Goal: Information Seeking & Learning: Learn about a topic

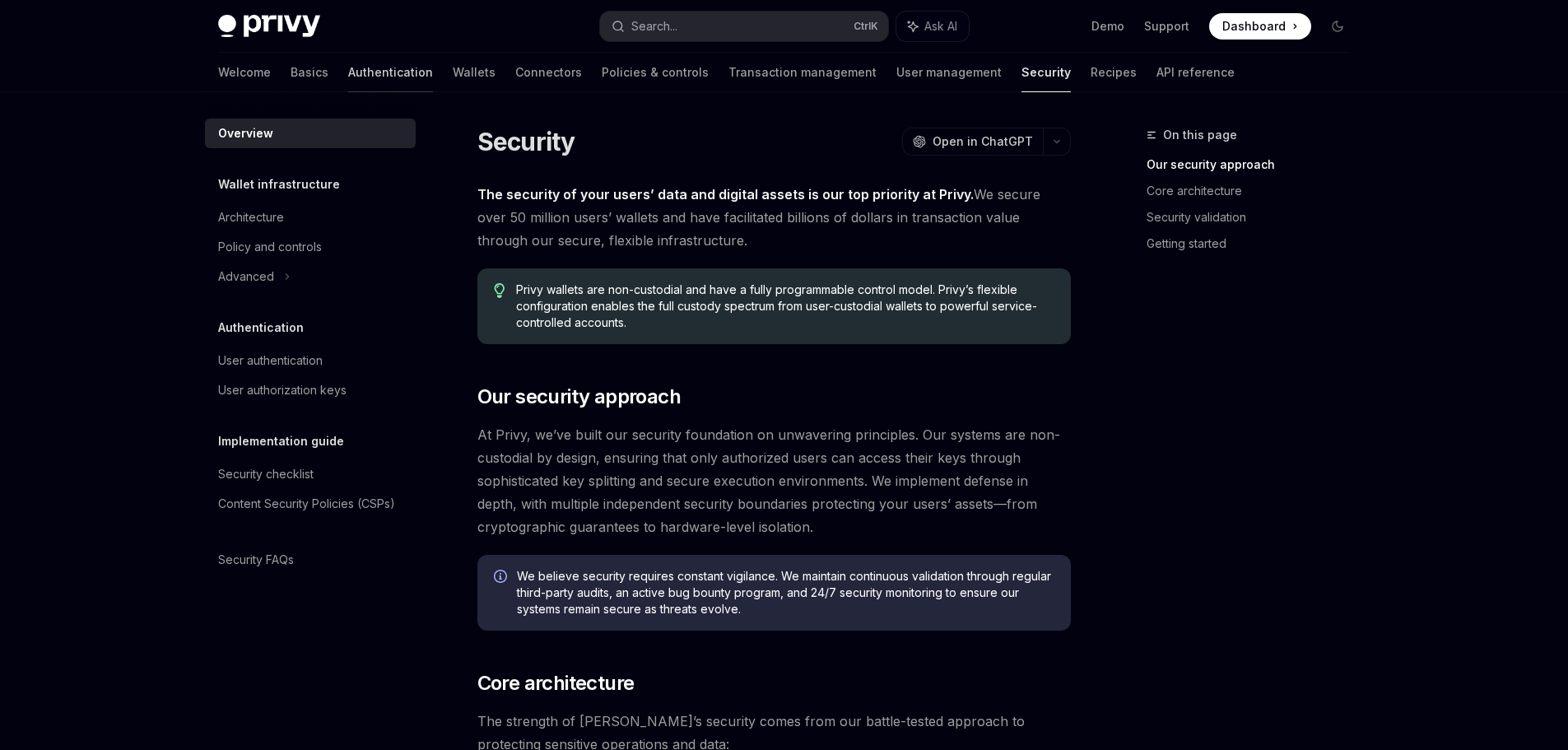
click at [349, 73] on link "Authentication" at bounding box center [391, 72] width 84 height 39
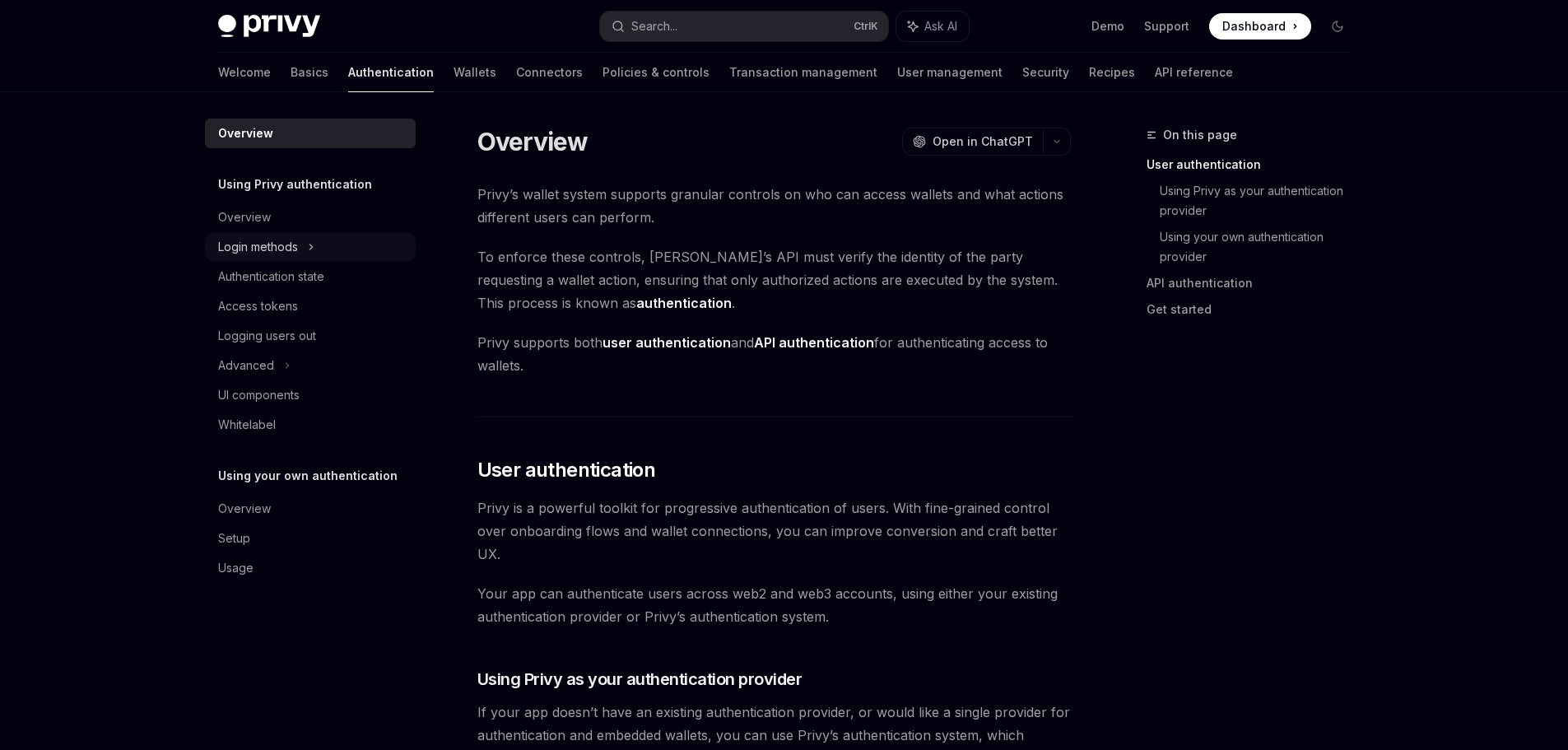
click at [346, 233] on div "Login methods" at bounding box center [309, 247] width 210 height 30
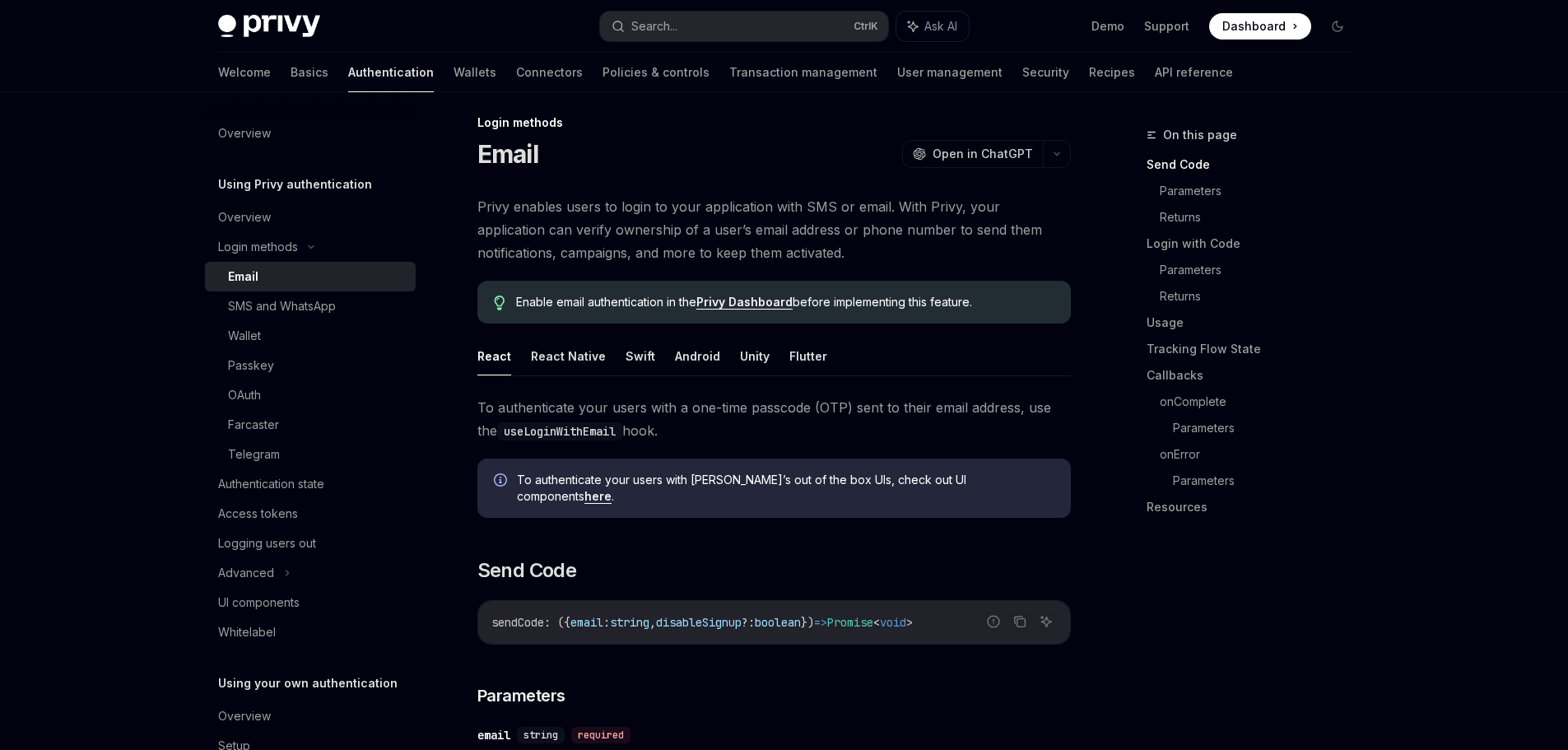
scroll to position [247, 0]
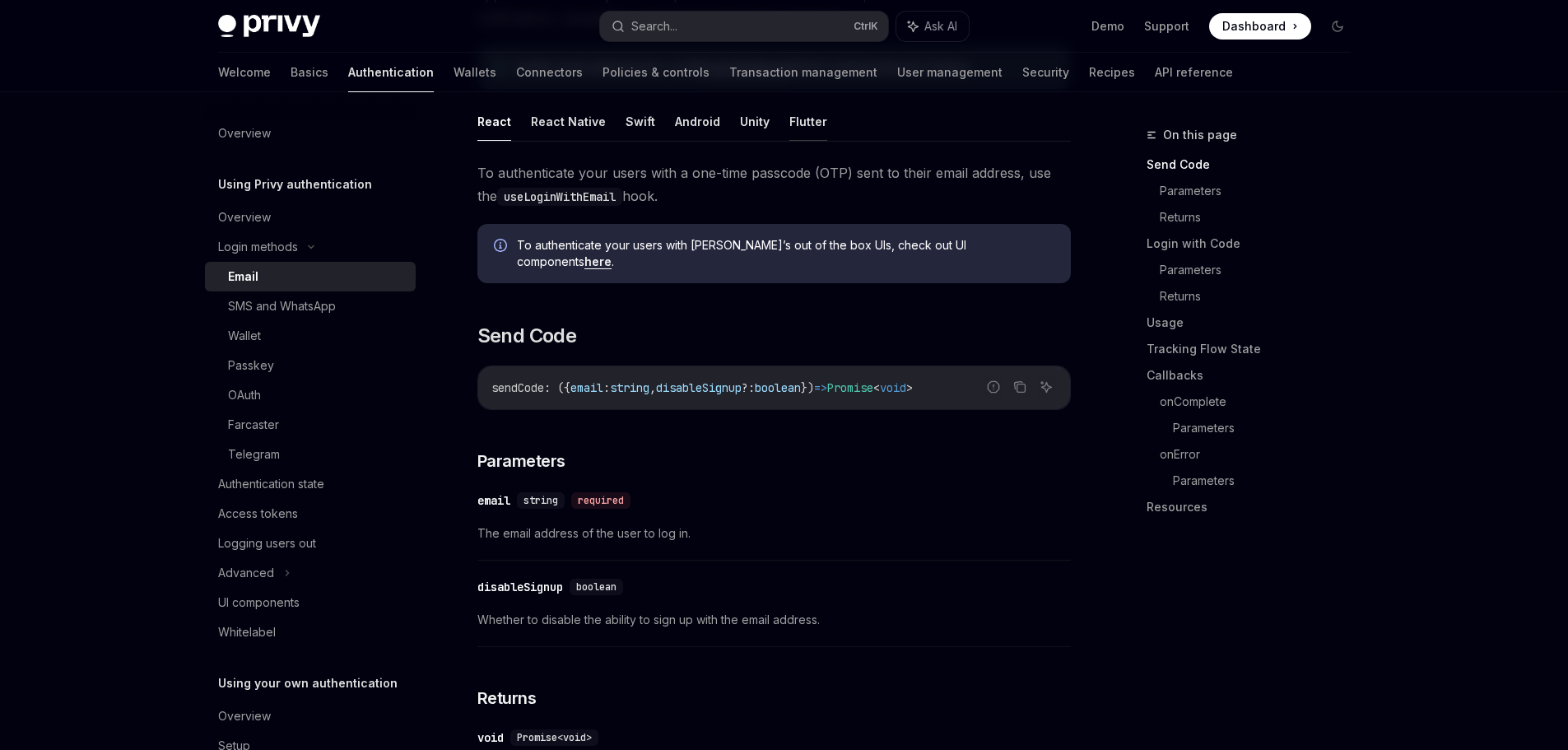
click at [790, 129] on button "Flutter" at bounding box center [808, 121] width 37 height 38
type textarea "*"
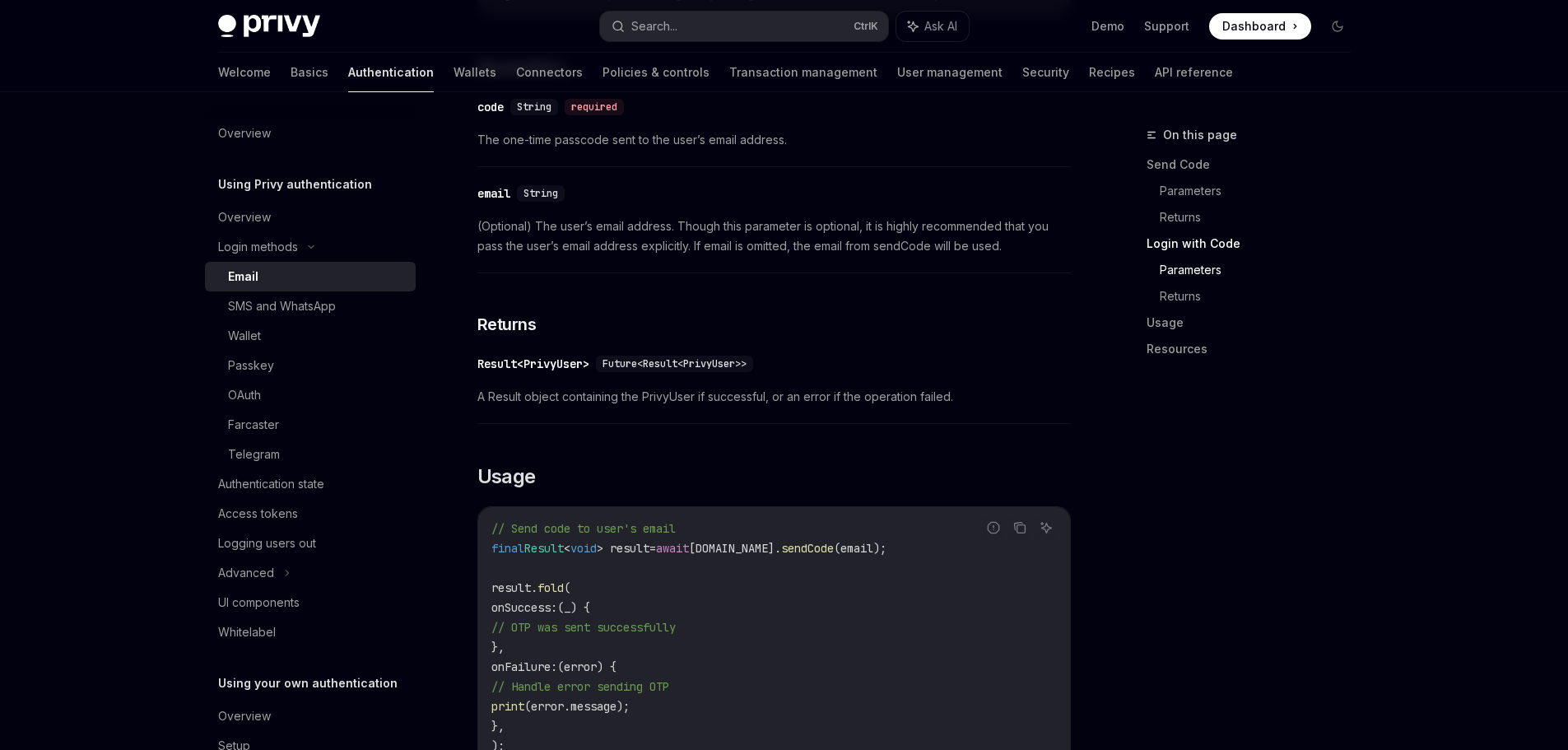
scroll to position [1317, 0]
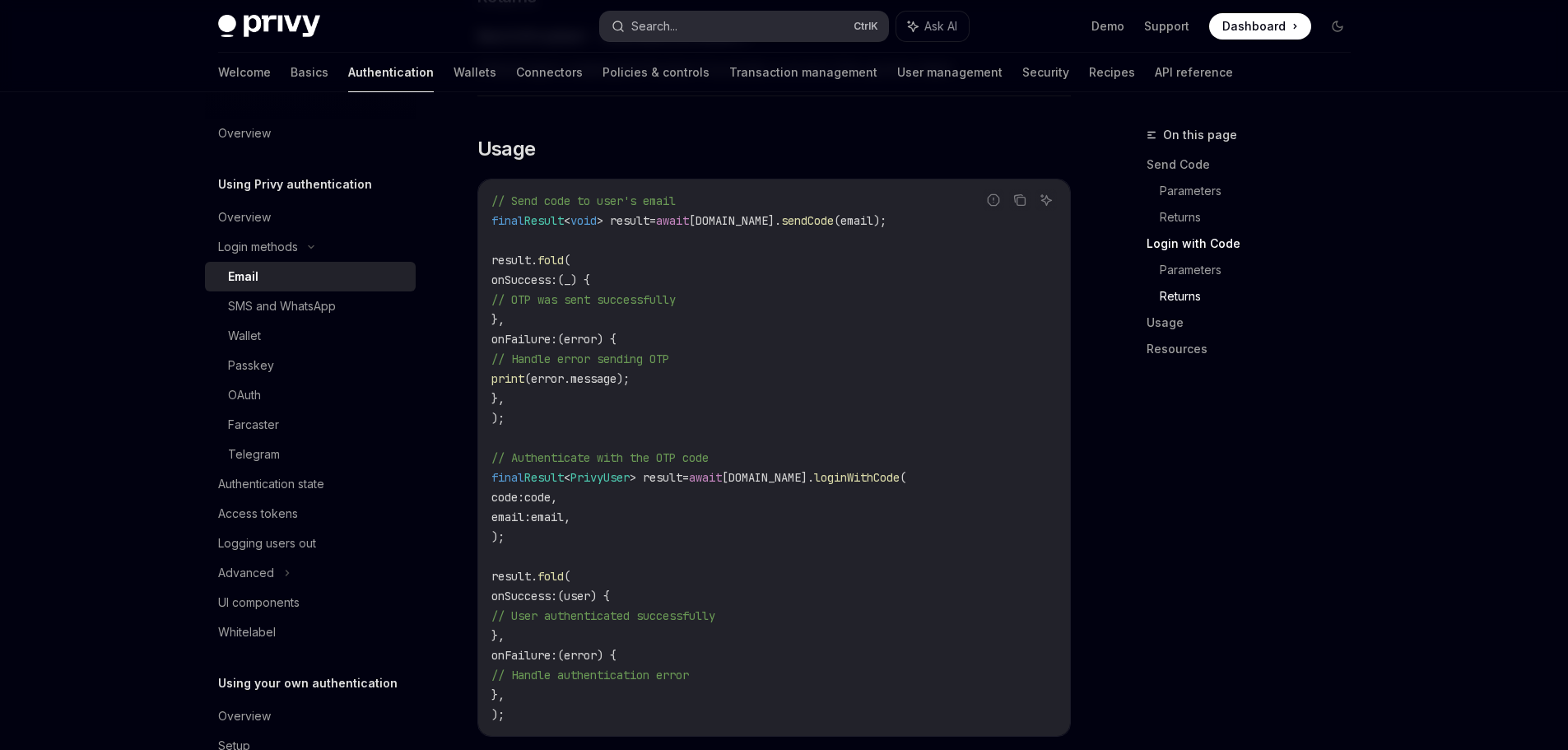
click at [717, 26] on button "Search... Ctrl K" at bounding box center [744, 26] width 288 height 30
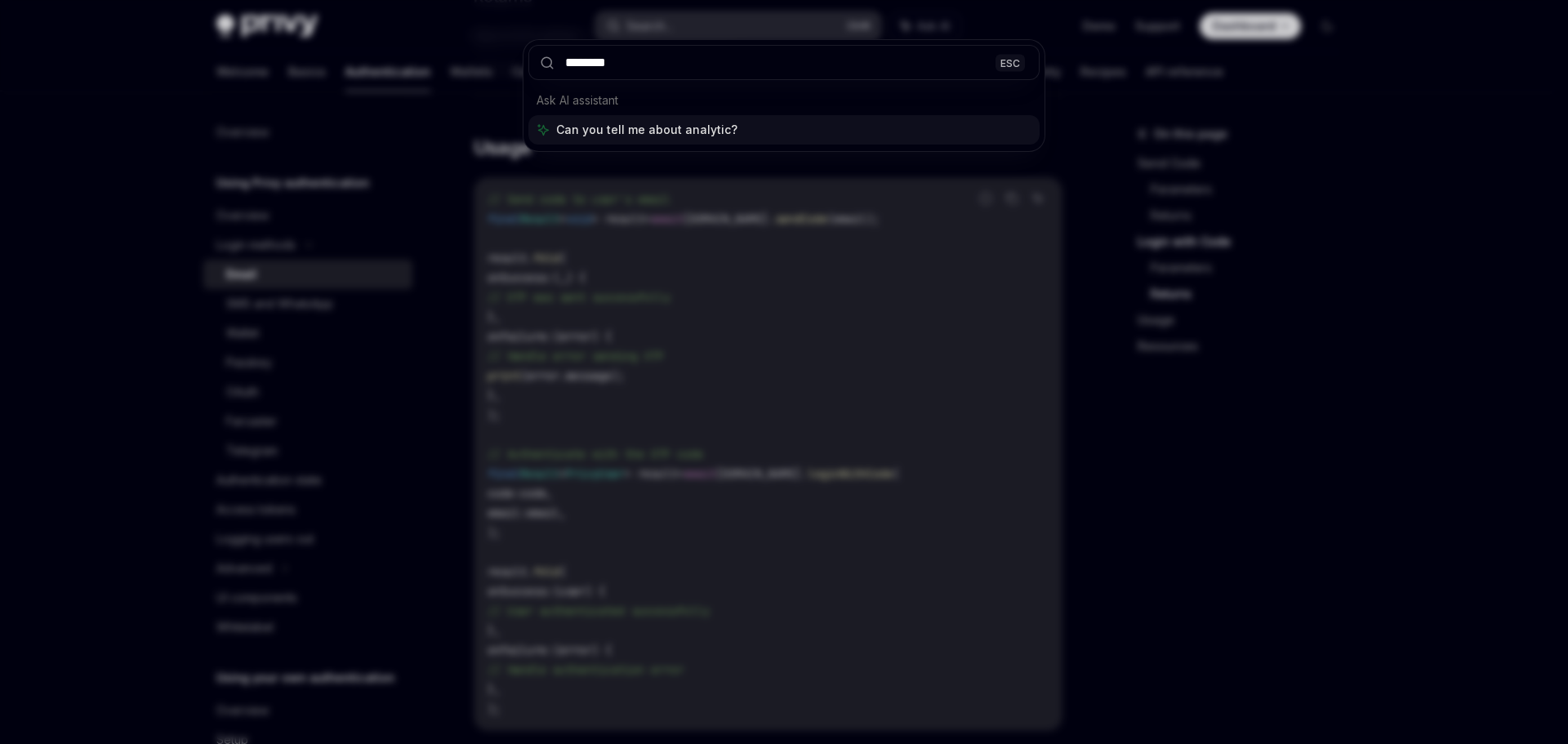
type input "*********"
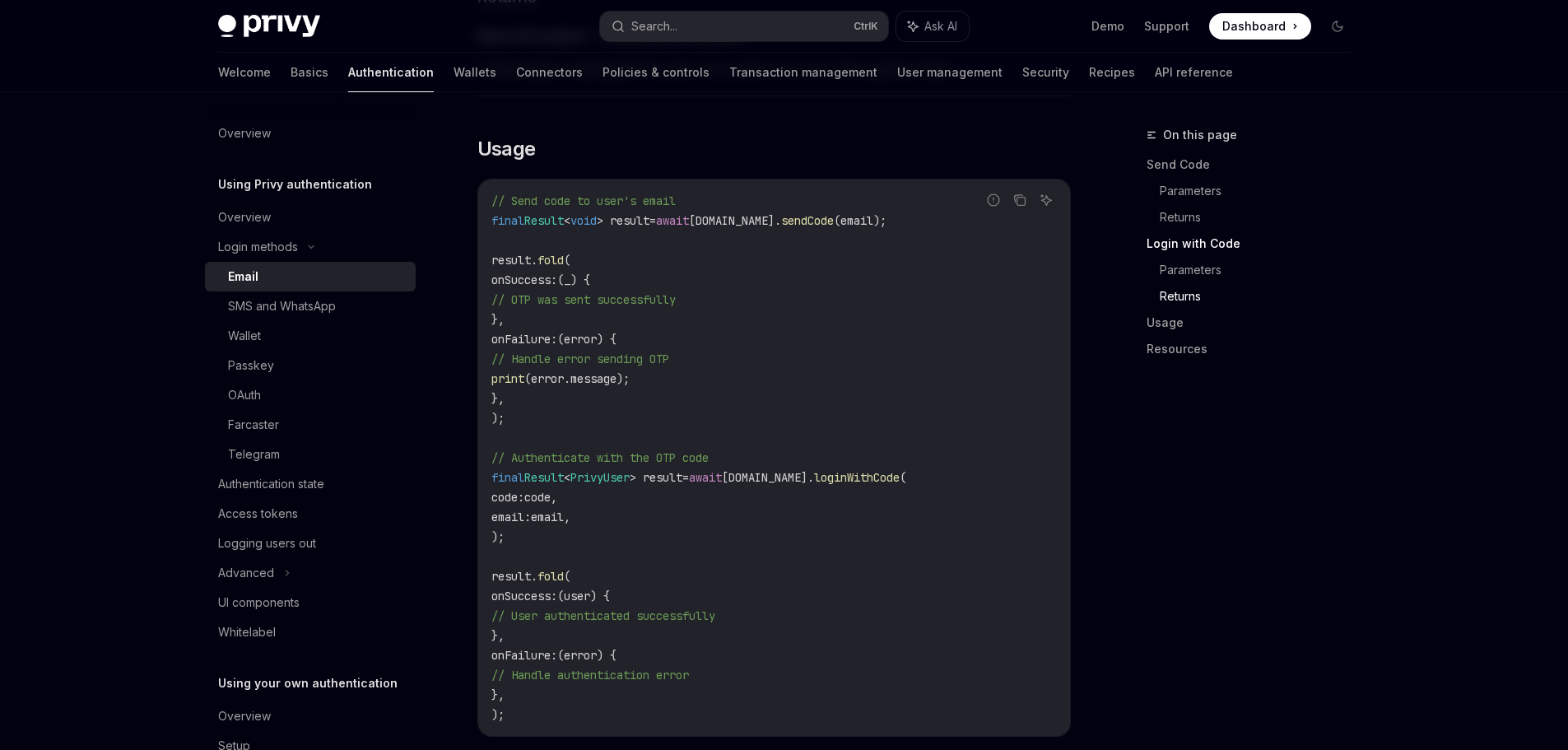
type textarea "*"
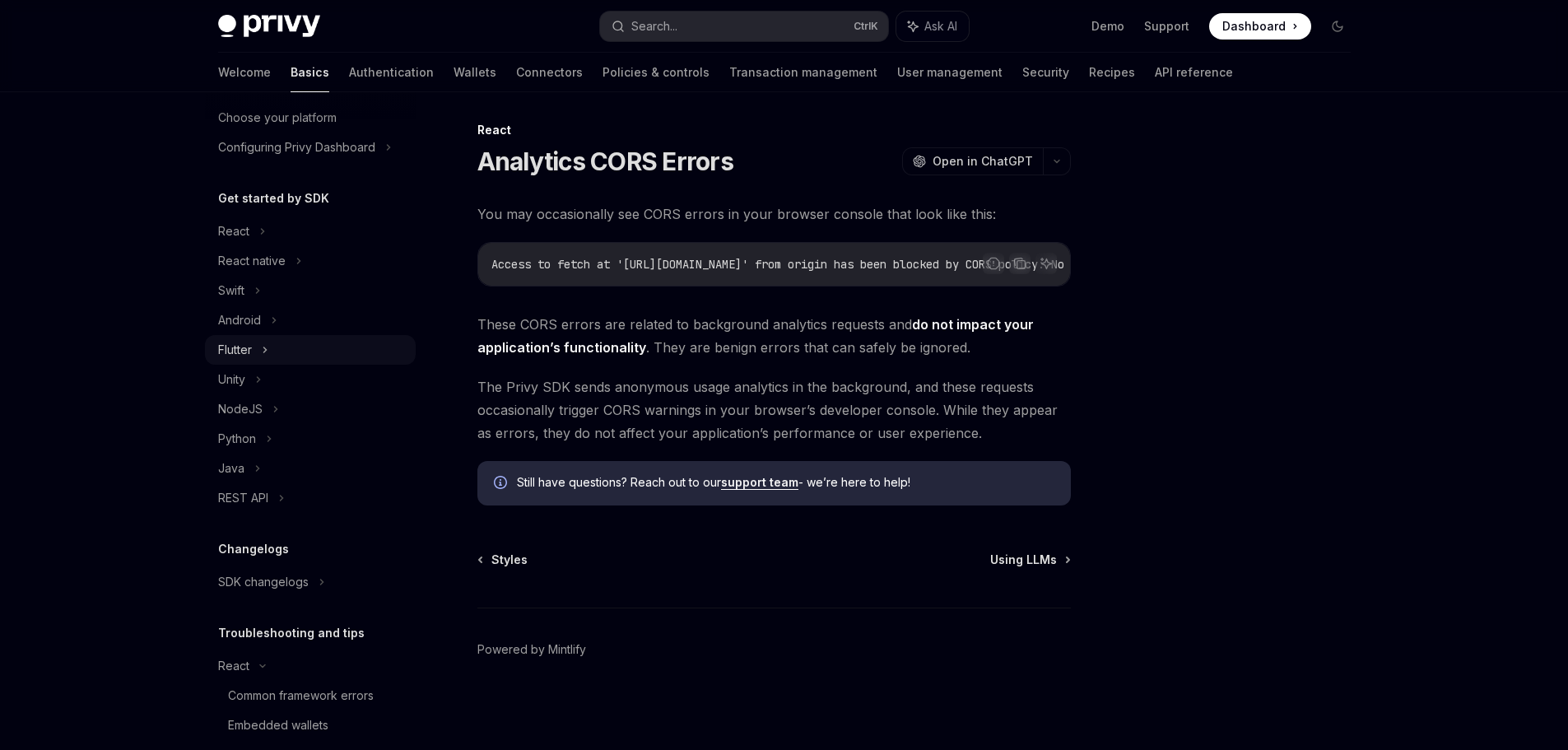
scroll to position [274, 0]
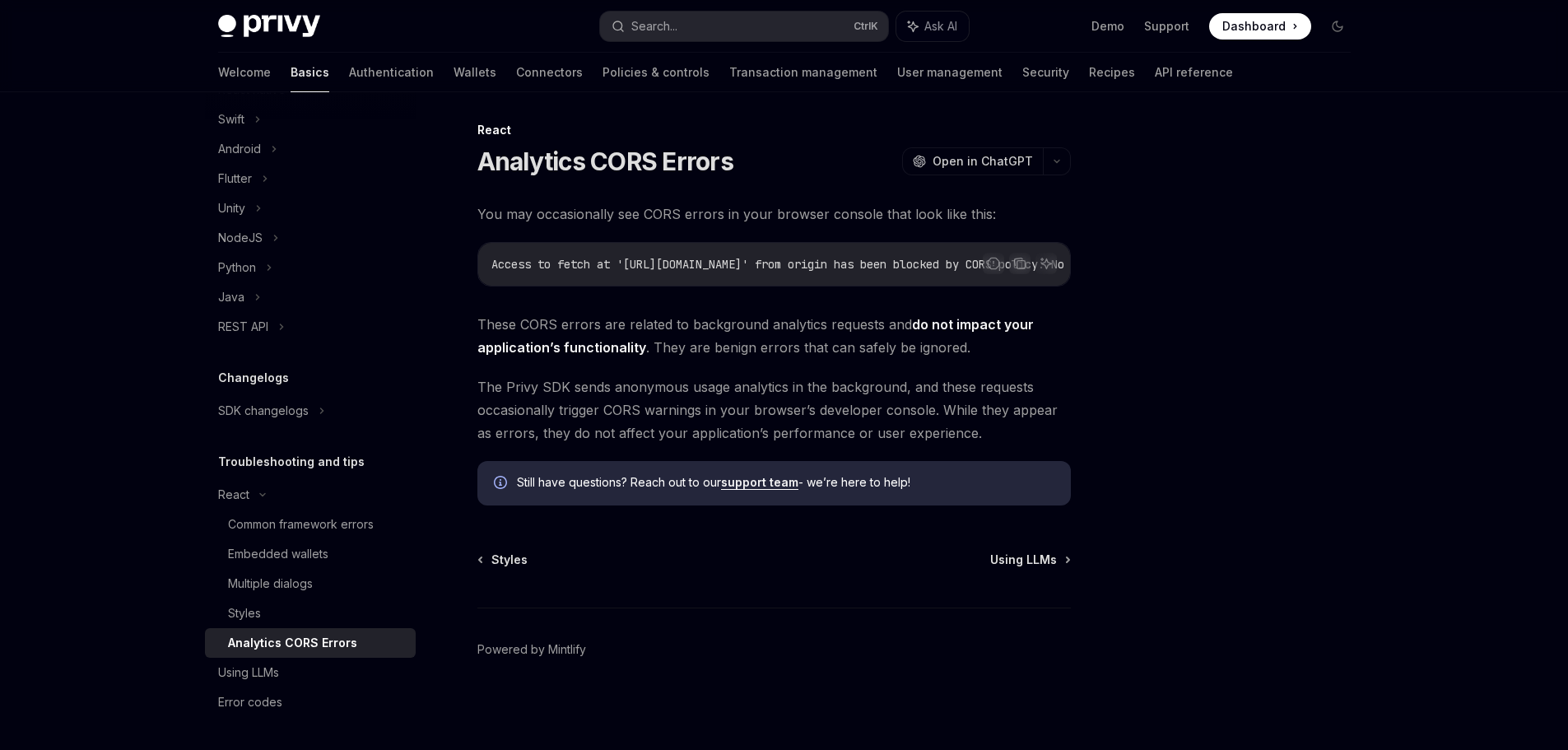
click at [1305, 289] on div at bounding box center [1239, 437] width 251 height 625
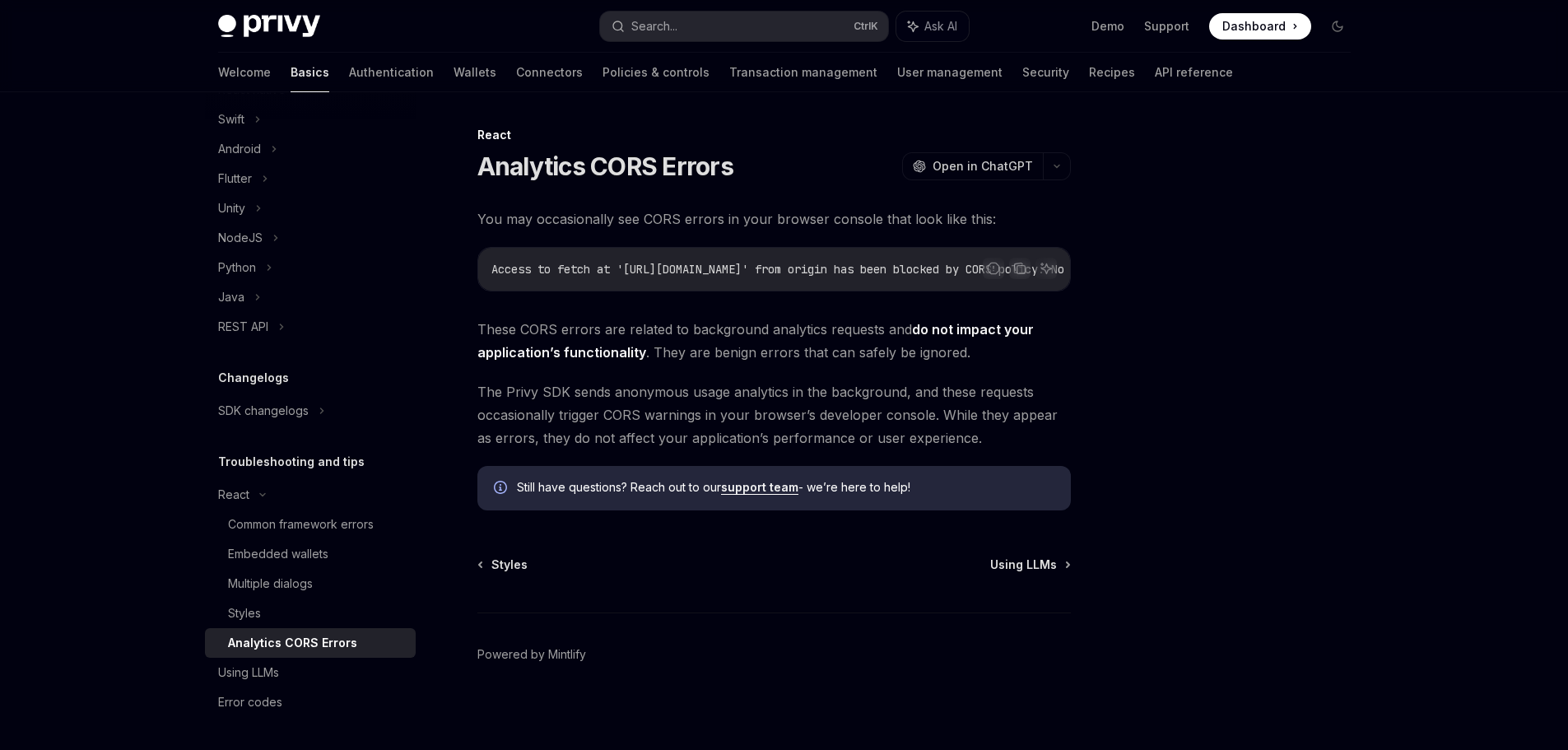
click at [1276, 221] on div at bounding box center [1239, 437] width 251 height 625
click at [1184, 311] on div at bounding box center [1239, 437] width 251 height 625
click at [1296, 177] on div at bounding box center [1239, 437] width 251 height 625
click at [1171, 243] on div at bounding box center [1239, 437] width 251 height 625
